Goal: Transaction & Acquisition: Purchase product/service

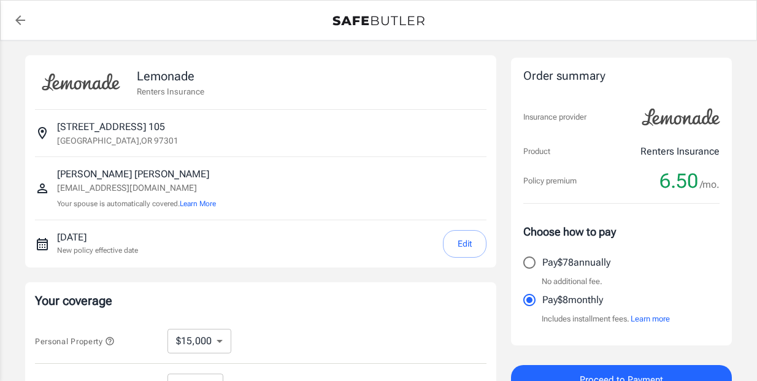
select select "15000"
select select "500"
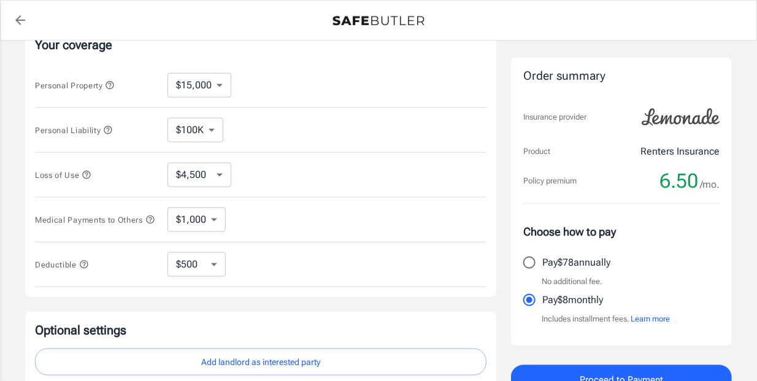
scroll to position [183, 0]
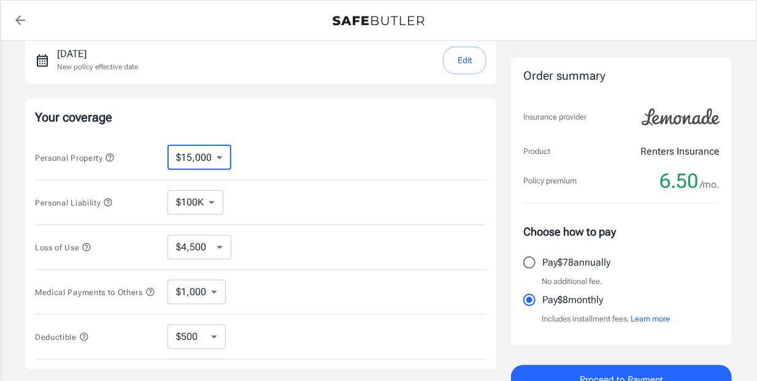
click at [221, 153] on select "$10,000 $15,000 $20,000 $25,000 $30,000 $40,000 $50,000 $100K $150K $200K $250K" at bounding box center [199, 157] width 64 height 25
click at [167, 145] on select "$10,000 $15,000 $20,000 $25,000 $30,000 $40,000 $50,000 $100K $150K $200K $250K" at bounding box center [199, 157] width 64 height 25
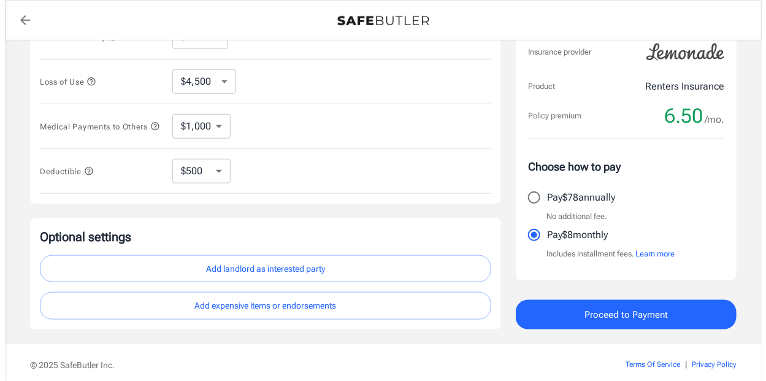
scroll to position [368, 0]
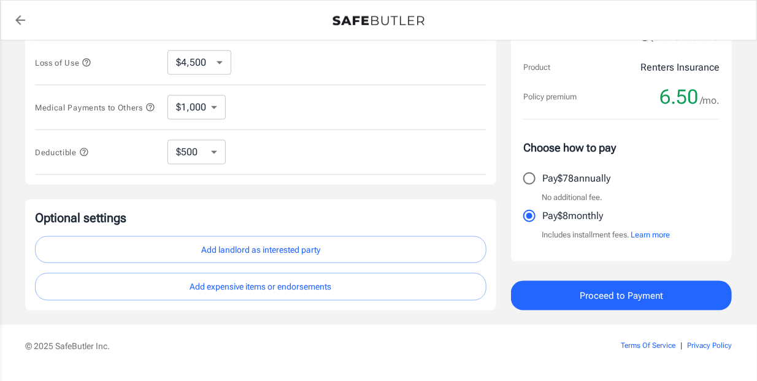
click at [540, 300] on button "Proceed to Payment" at bounding box center [621, 295] width 221 height 29
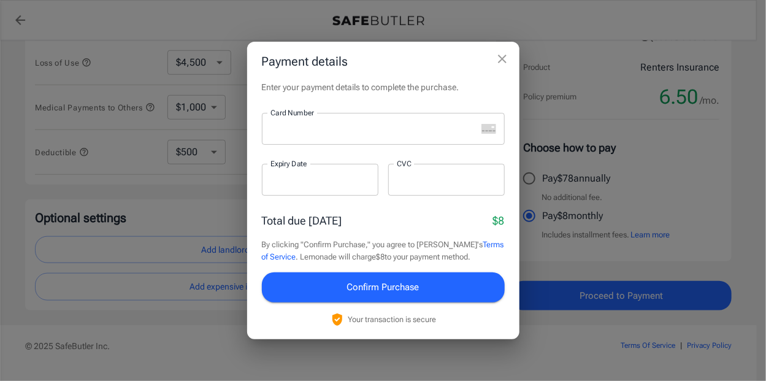
click at [280, 121] on div at bounding box center [369, 129] width 215 height 32
click at [268, 182] on div at bounding box center [320, 180] width 117 height 32
click at [407, 187] on div at bounding box center [446, 180] width 117 height 32
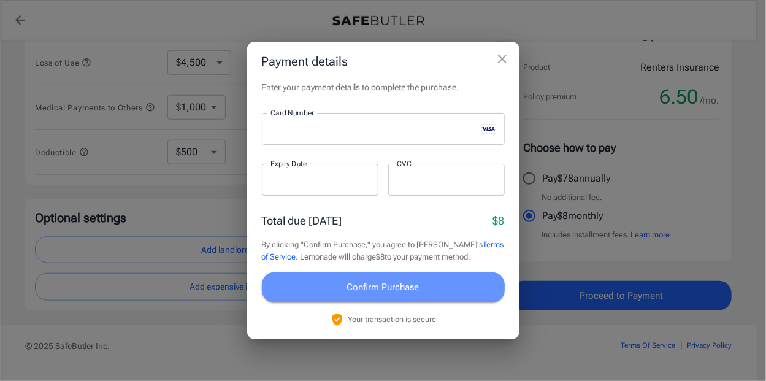
click at [340, 286] on button "Confirm Purchase" at bounding box center [383, 286] width 243 height 29
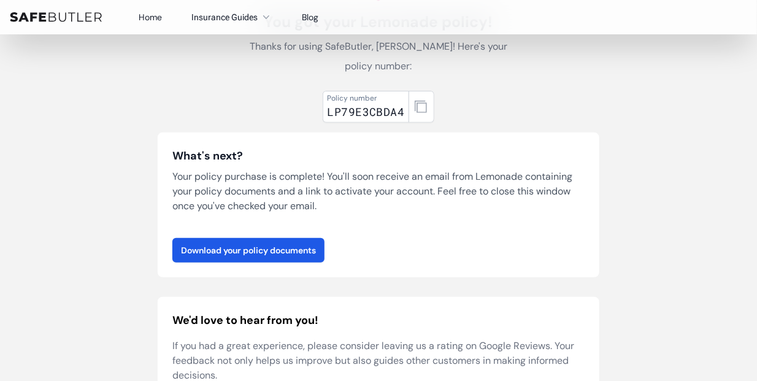
scroll to position [123, 0]
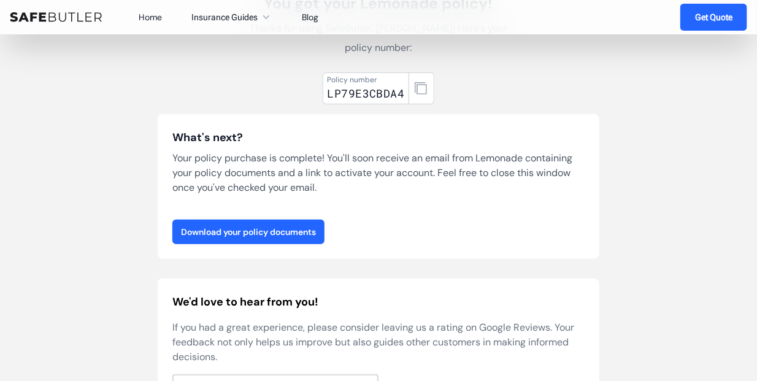
click at [289, 229] on link "Download your policy documents" at bounding box center [248, 232] width 152 height 25
